Goal: Information Seeking & Learning: Learn about a topic

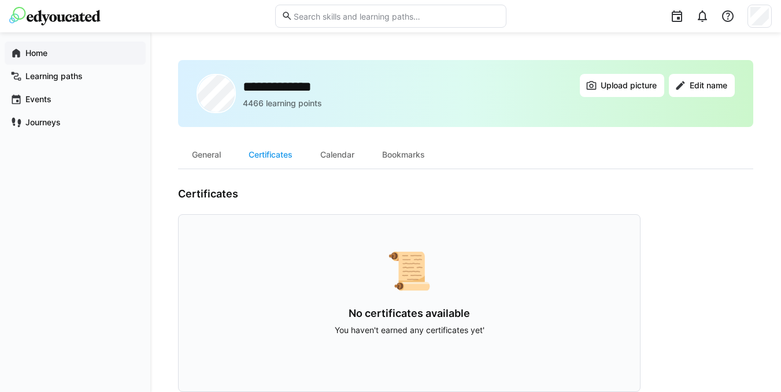
click at [48, 51] on span "Home" at bounding box center [82, 53] width 116 height 12
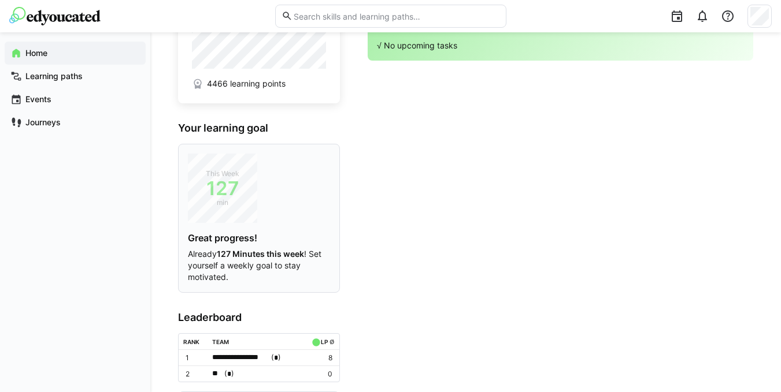
scroll to position [123, 0]
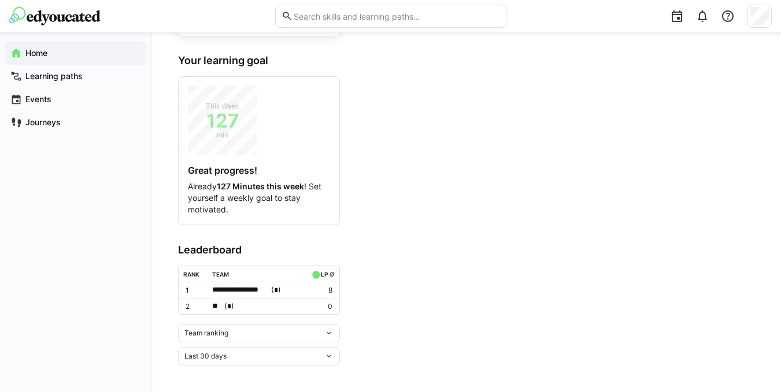
click at [320, 335] on div "Team ranking" at bounding box center [254, 333] width 140 height 8
click at [335, 328] on div "Team ranking Team ranking Individual ranking" at bounding box center [259, 333] width 162 height 18
click at [332, 329] on eds-icon at bounding box center [328, 333] width 9 height 9
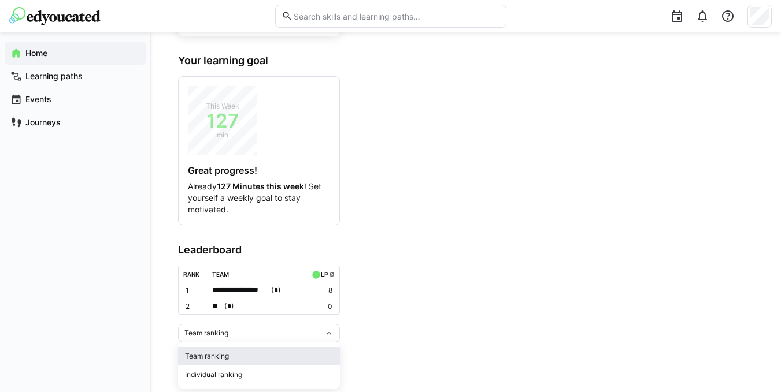
click at [225, 353] on div "Team ranking" at bounding box center [259, 356] width 148 height 9
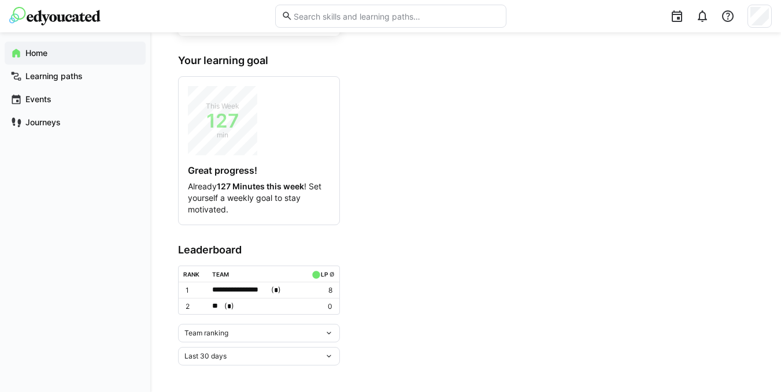
click at [269, 335] on div "Team ranking" at bounding box center [254, 333] width 140 height 8
click at [207, 372] on div "Individual ranking" at bounding box center [259, 374] width 148 height 9
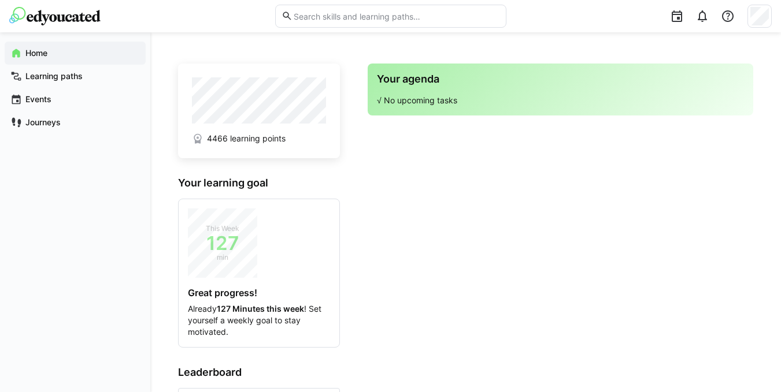
scroll to position [169, 0]
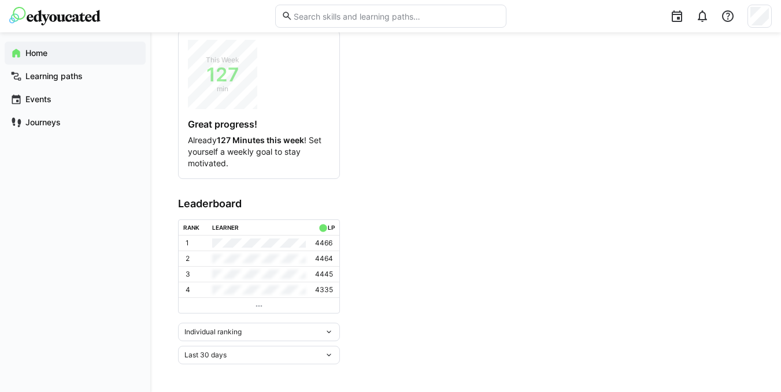
click at [325, 358] on eds-icon at bounding box center [328, 355] width 9 height 9
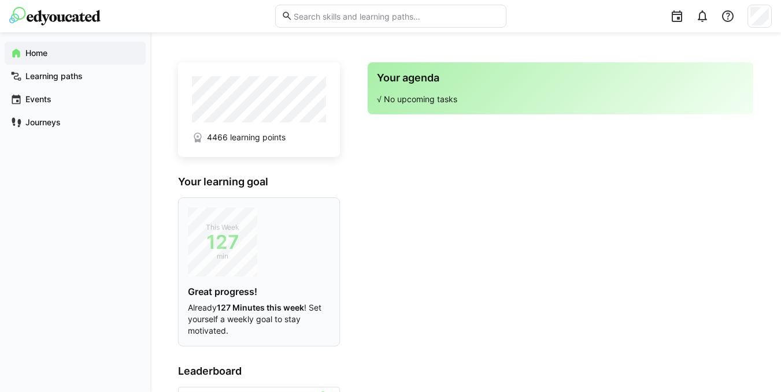
scroll to position [0, 0]
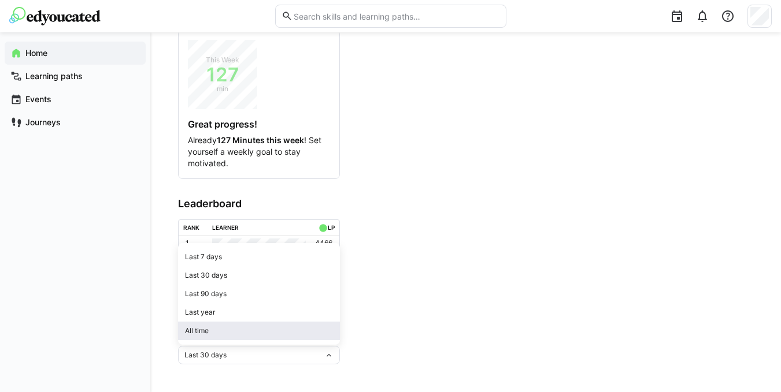
click at [210, 330] on div "All time" at bounding box center [259, 331] width 148 height 9
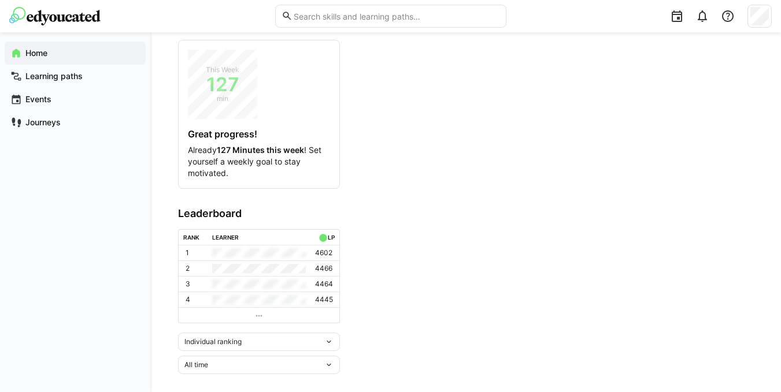
scroll to position [169, 0]
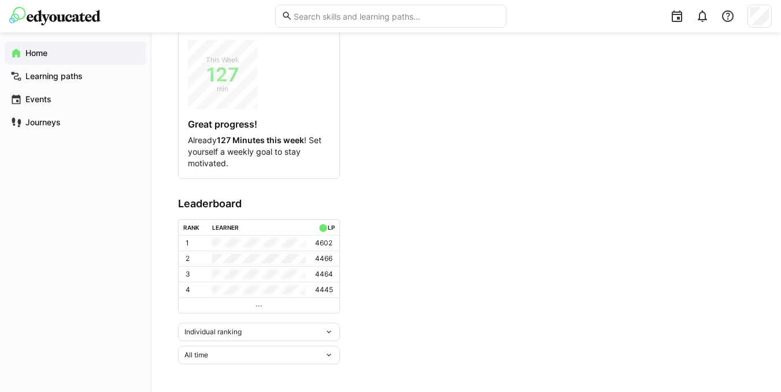
click at [325, 332] on eds-icon at bounding box center [328, 332] width 9 height 9
click at [212, 353] on span "Team ranking" at bounding box center [259, 356] width 162 height 18
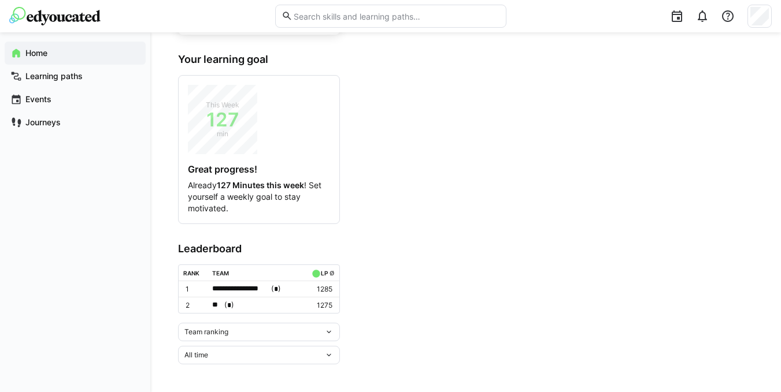
scroll to position [123, 0]
click at [227, 303] on span "*" at bounding box center [229, 307] width 4 height 8
click at [259, 290] on div at bounding box center [390, 196] width 781 height 392
click at [225, 286] on span "**********" at bounding box center [240, 290] width 57 height 12
click at [251, 284] on span "**********" at bounding box center [240, 290] width 57 height 12
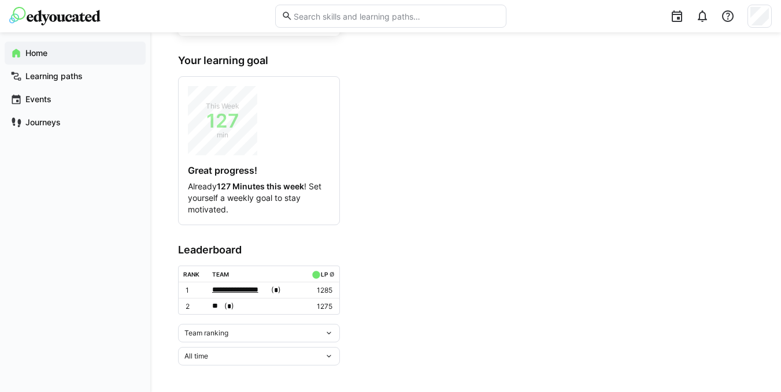
click at [257, 291] on span "**********" at bounding box center [240, 290] width 57 height 12
click at [272, 304] on div "** ( * )" at bounding box center [256, 306] width 88 height 12
click at [259, 290] on div at bounding box center [390, 196] width 781 height 392
click at [329, 274] on link "ø" at bounding box center [331, 274] width 5 height 10
click at [328, 333] on eds-icon at bounding box center [328, 333] width 9 height 9
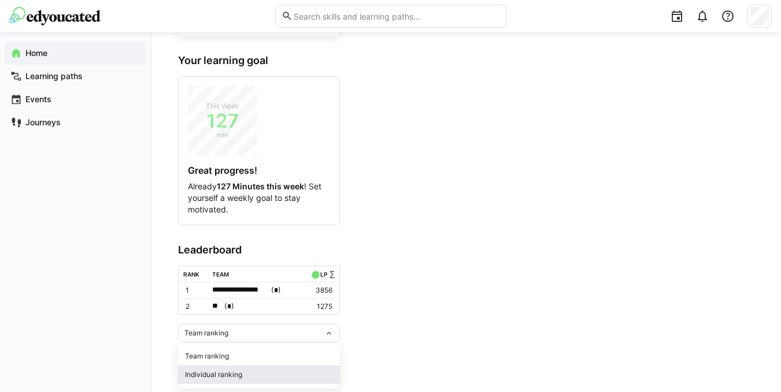
click at [216, 373] on div "Individual ranking" at bounding box center [259, 374] width 148 height 9
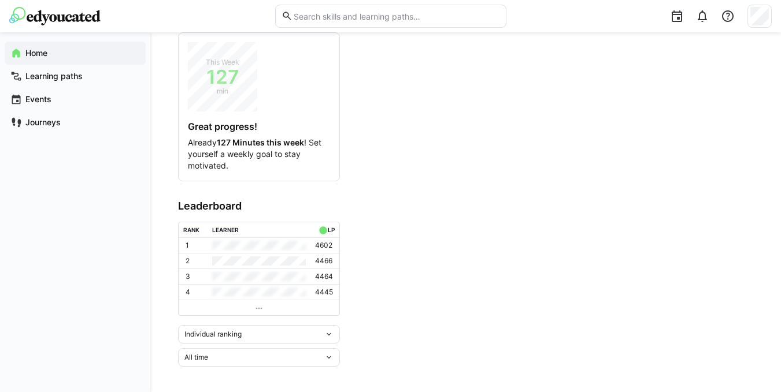
scroll to position [169, 0]
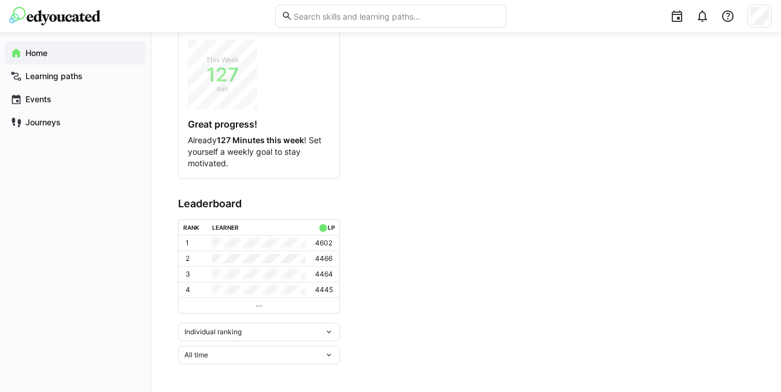
click at [229, 333] on span "Individual ranking" at bounding box center [212, 332] width 57 height 9
click at [135, 308] on div "Home Learning paths Events Journeys" at bounding box center [75, 212] width 150 height 360
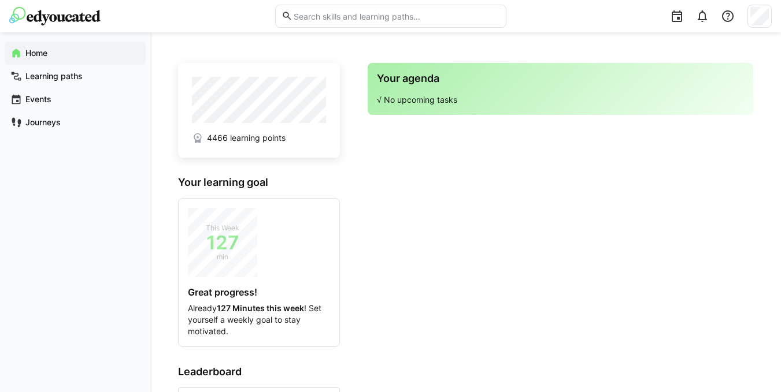
scroll to position [0, 0]
click at [227, 285] on div "This Week 127 min Great progress! Already 127 Minutes this week ! Set yourself …" at bounding box center [259, 273] width 142 height 129
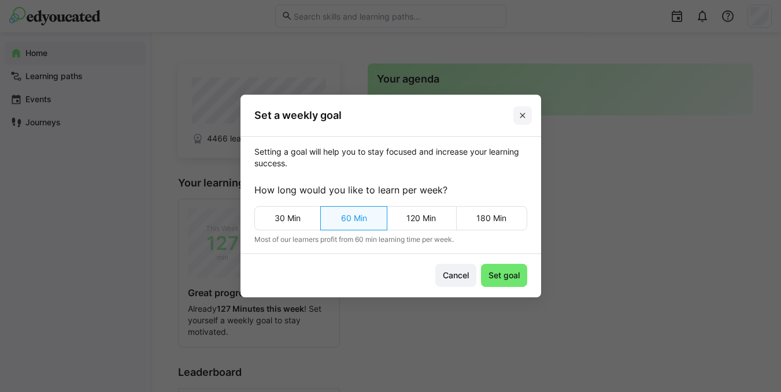
click at [524, 112] on eds-icon at bounding box center [522, 115] width 9 height 9
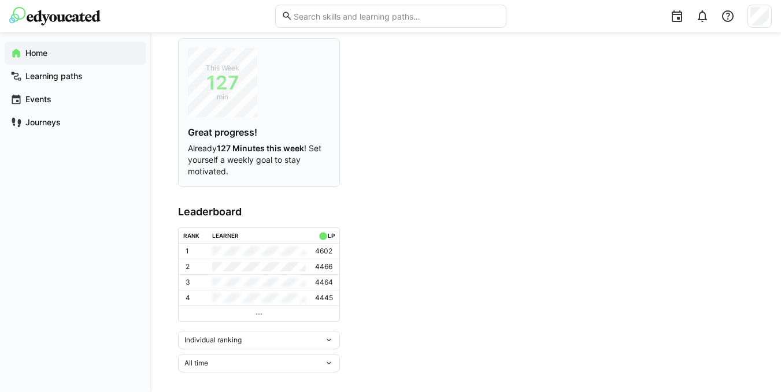
scroll to position [169, 0]
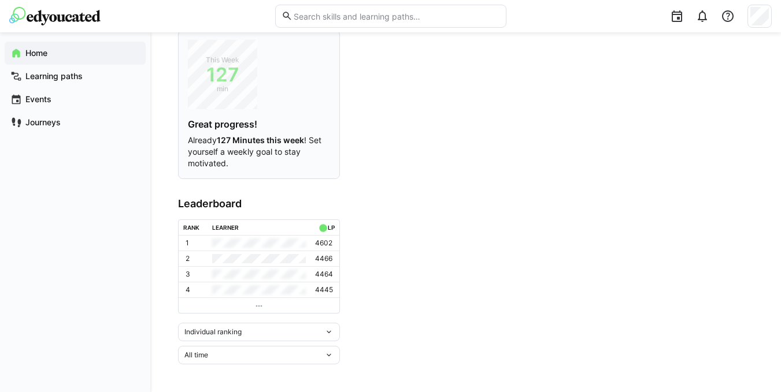
click at [230, 145] on p "Already 127 Minutes this week ! Set yourself a weekly goal to stay motivated." at bounding box center [259, 152] width 142 height 35
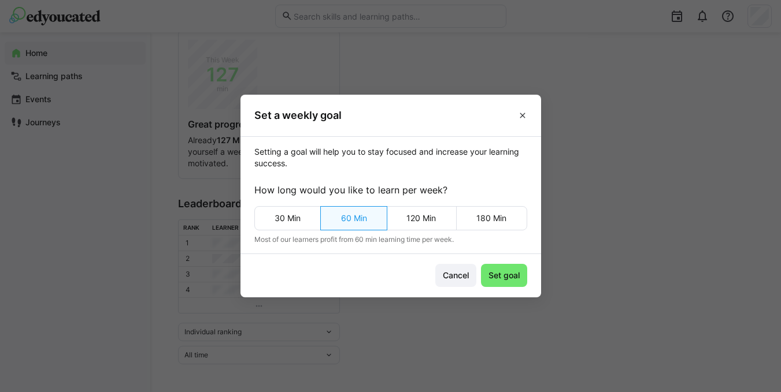
click at [527, 116] on eds-icon at bounding box center [522, 115] width 9 height 9
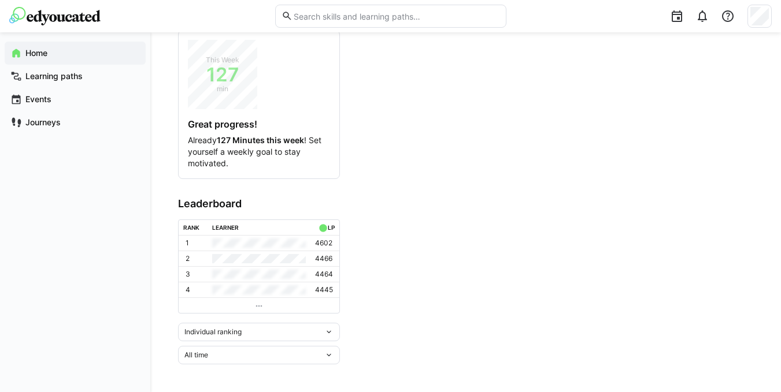
scroll to position [0, 0]
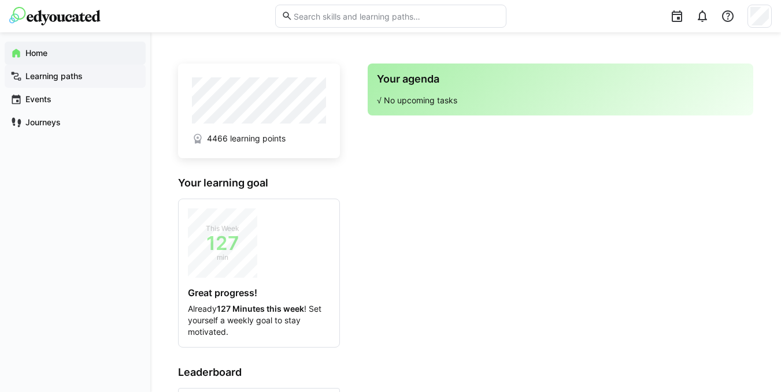
click at [0, 0] on app-navigation-label "Learning paths" at bounding box center [0, 0] width 0 height 0
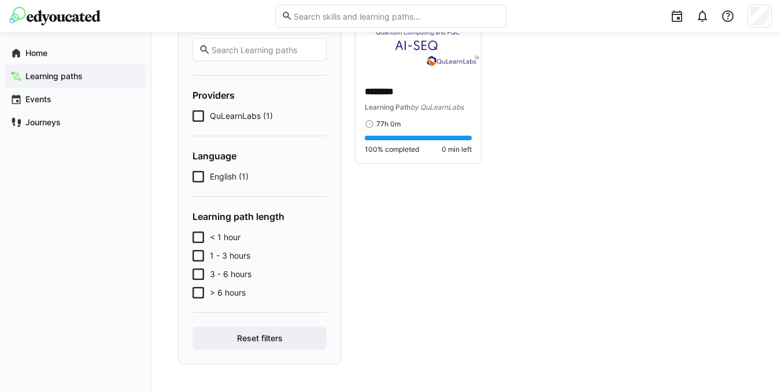
scroll to position [58, 0]
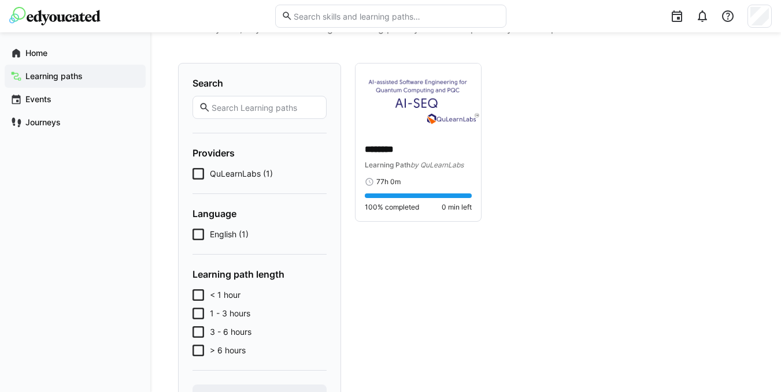
click at [194, 236] on icon at bounding box center [198, 235] width 12 height 12
click at [194, 237] on icon at bounding box center [198, 235] width 12 height 12
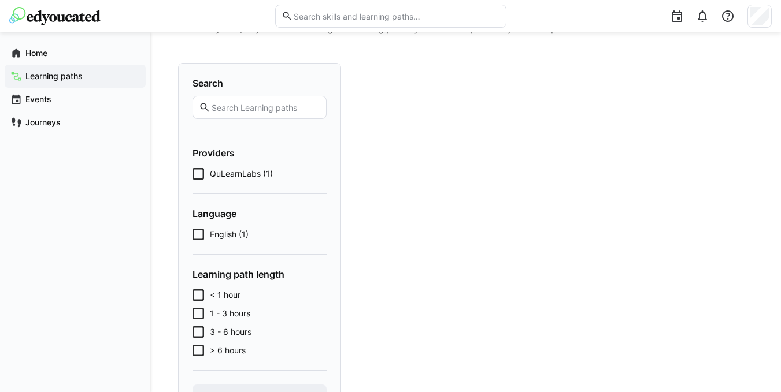
click at [195, 173] on icon at bounding box center [198, 174] width 12 height 12
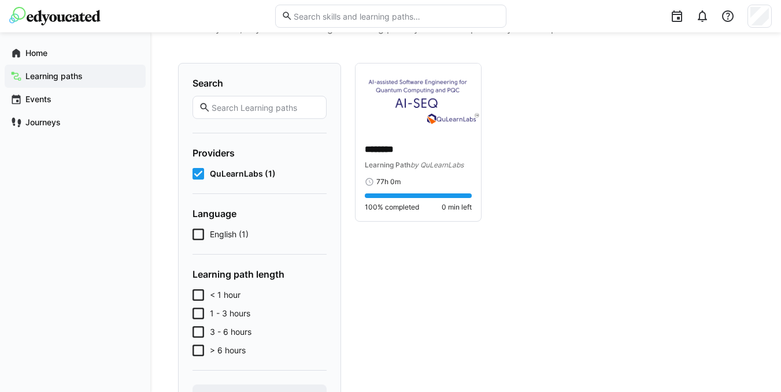
drag, startPoint x: 117, startPoint y: 184, endPoint x: 91, endPoint y: 170, distance: 29.2
click at [116, 185] on div "Home Learning paths Events Journeys" at bounding box center [75, 212] width 150 height 360
click at [33, 92] on div "Events" at bounding box center [75, 99] width 141 height 23
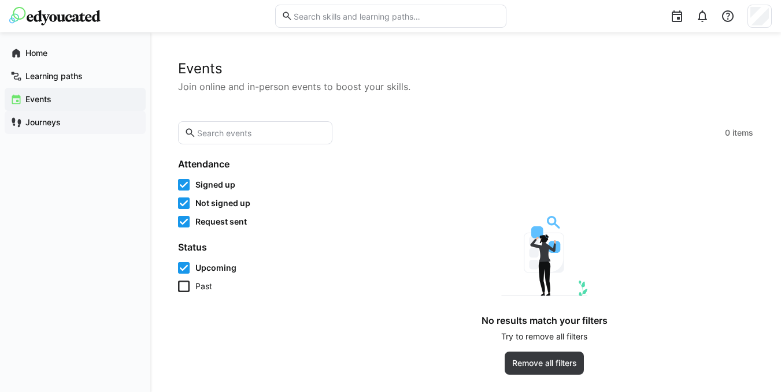
click at [0, 0] on app-navigation-label "Journeys" at bounding box center [0, 0] width 0 height 0
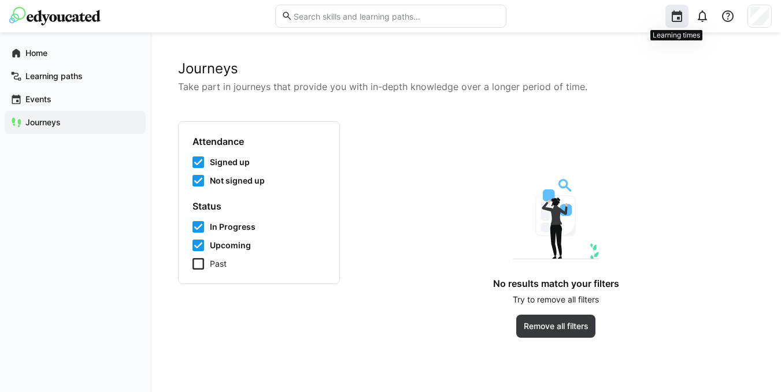
click at [676, 16] on eds-icon at bounding box center [677, 16] width 14 height 14
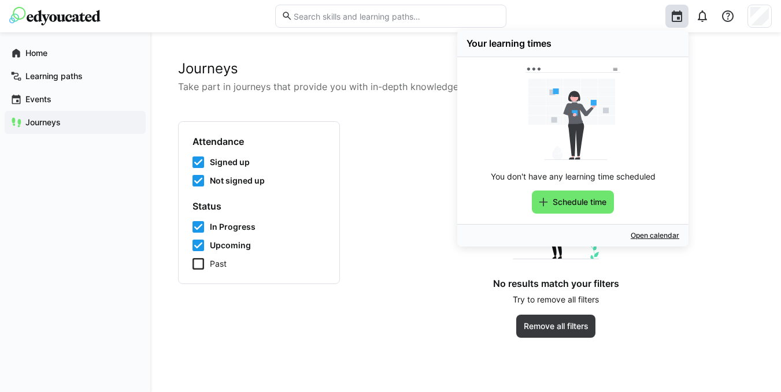
click at [728, 65] on h2 "Journeys" at bounding box center [465, 68] width 575 height 17
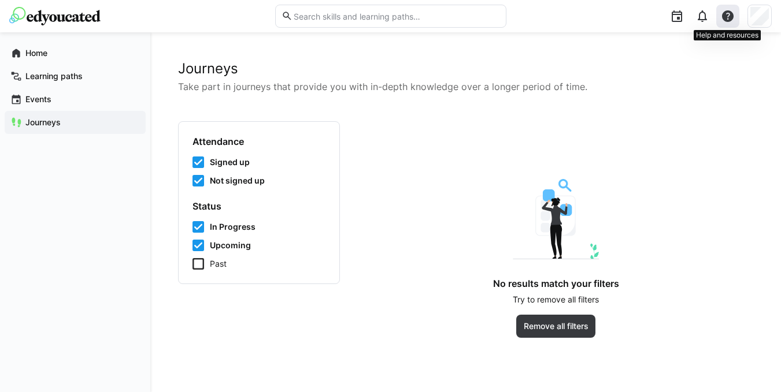
click at [737, 14] on div at bounding box center [727, 16] width 23 height 23
click at [674, 149] on app-learning-journeys-list-grid "No results match your filters Try to remove all filters Remove all filters" at bounding box center [555, 229] width 395 height 217
click at [0, 0] on app-navigation-label "Home" at bounding box center [0, 0] width 0 height 0
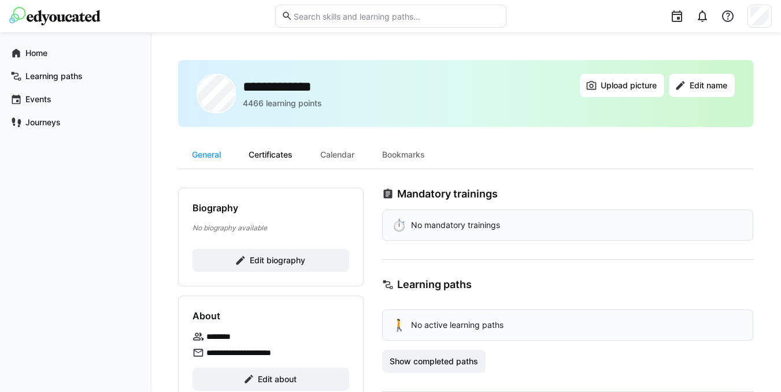
click at [271, 150] on div "Certificates" at bounding box center [271, 155] width 72 height 28
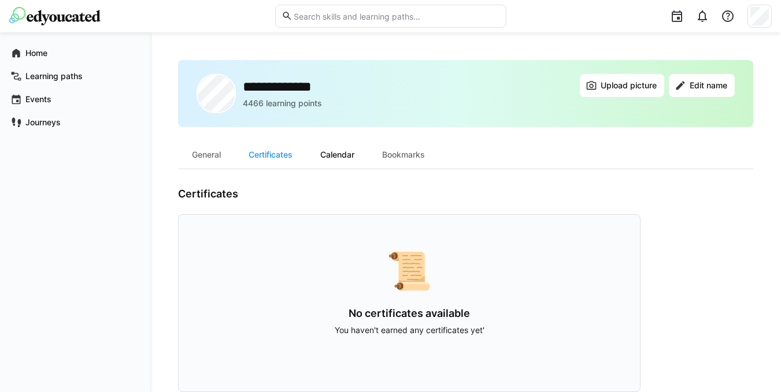
click at [348, 158] on div "Calendar" at bounding box center [337, 155] width 62 height 28
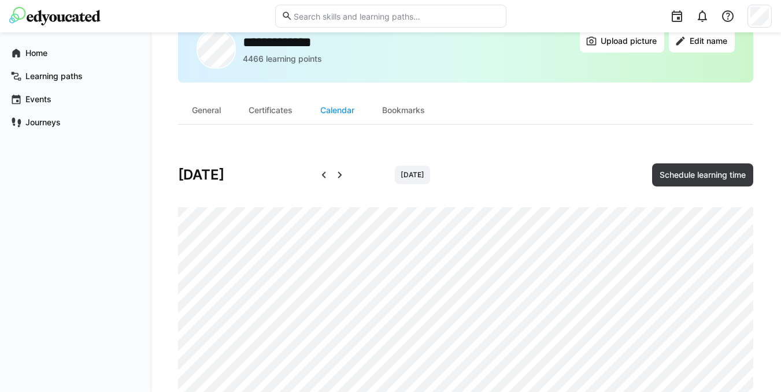
scroll to position [91, 0]
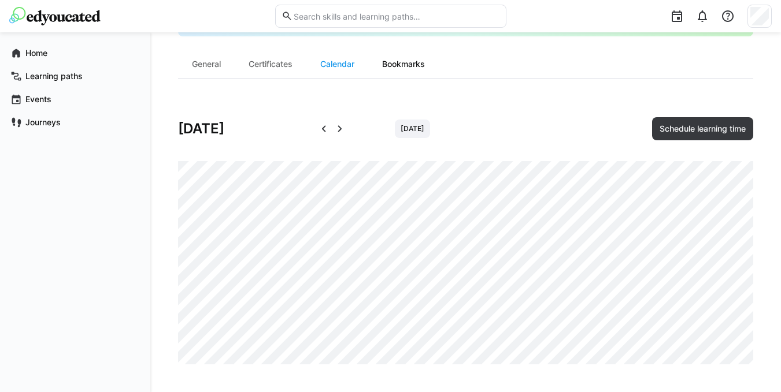
click at [403, 71] on div "Bookmarks" at bounding box center [403, 64] width 71 height 28
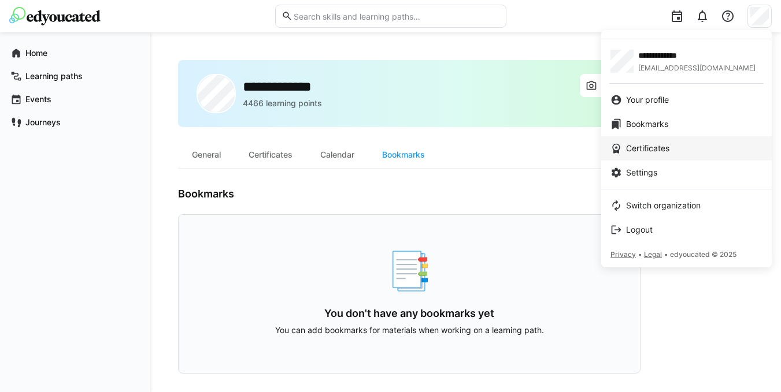
click at [645, 146] on span "Certificates" at bounding box center [647, 149] width 43 height 12
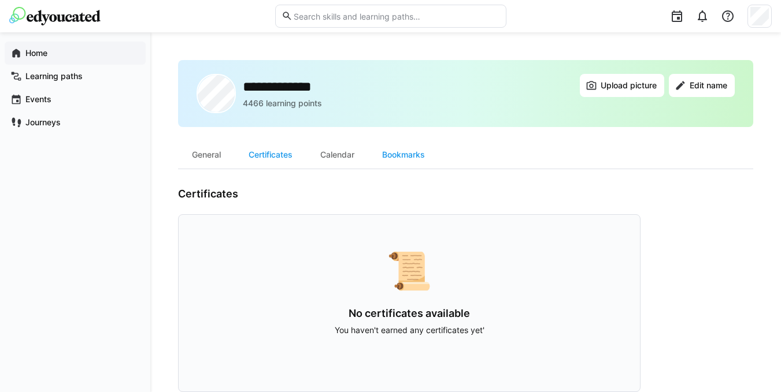
click at [0, 0] on app-navigation-label "Home" at bounding box center [0, 0] width 0 height 0
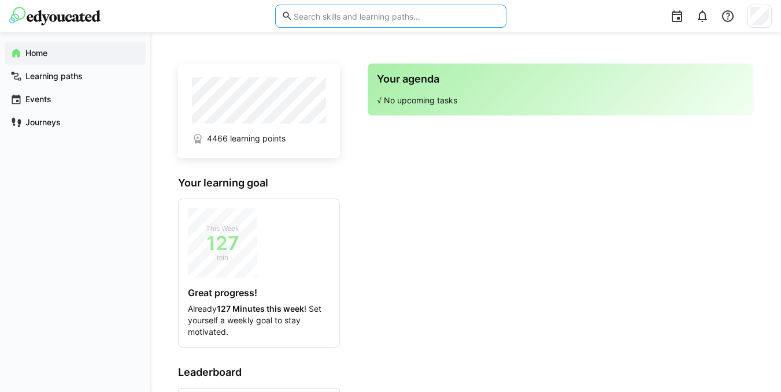
click at [379, 18] on input "text" at bounding box center [395, 16] width 207 height 10
click at [318, 14] on input "text" at bounding box center [395, 16] width 207 height 10
click at [306, 18] on input "text" at bounding box center [395, 16] width 207 height 10
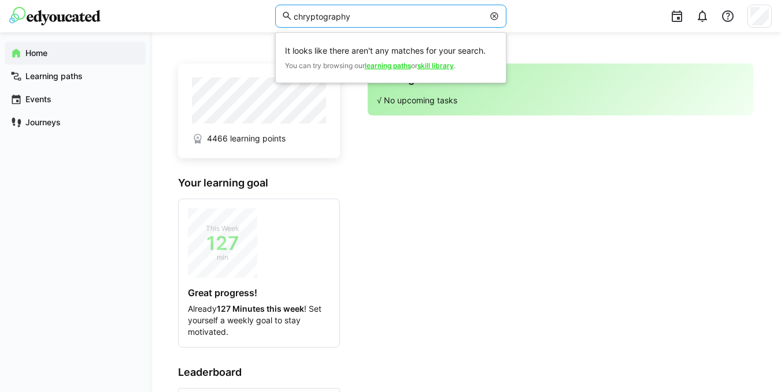
type input "chryptography"
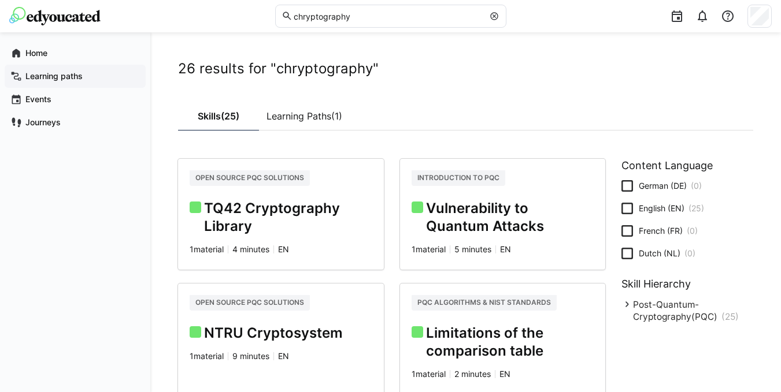
click at [0, 0] on app-navigation-label "Learning paths" at bounding box center [0, 0] width 0 height 0
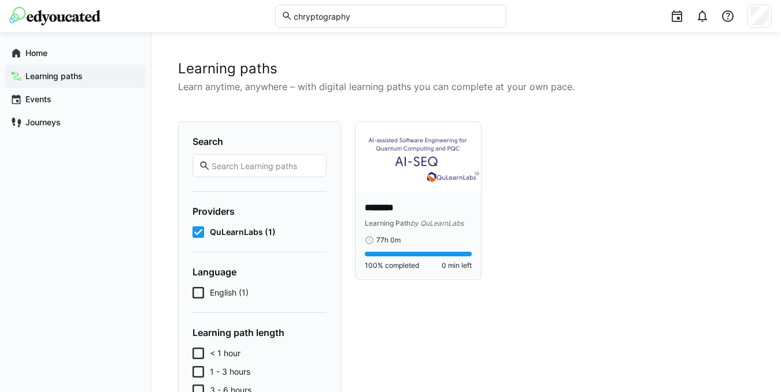
click at [385, 193] on div "******** Learning Path by QuLearnLabs 77h 0m 100% completed 0 min left" at bounding box center [417, 235] width 125 height 87
